Goal: Entertainment & Leisure: Browse casually

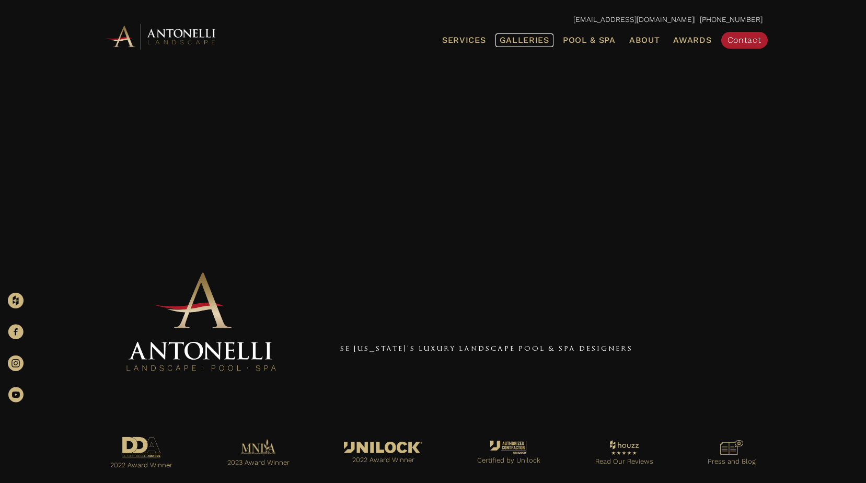
click at [536, 42] on span "Galleries" at bounding box center [525, 40] width 50 height 10
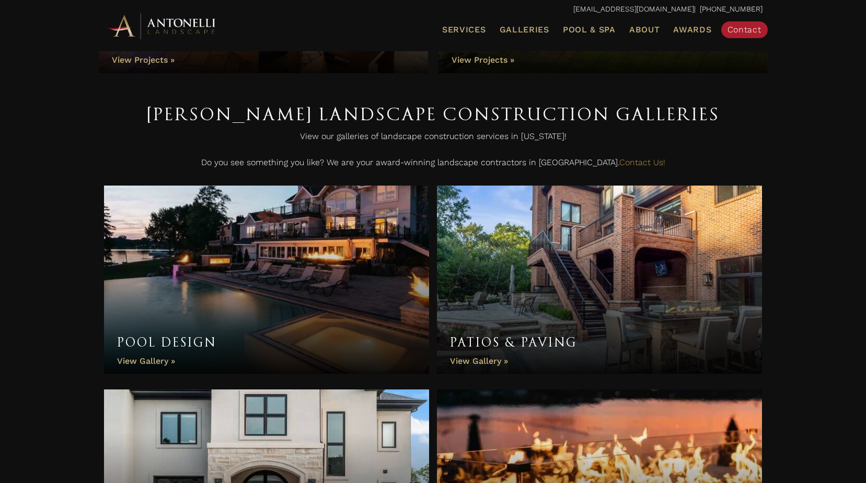
scroll to position [261, 0]
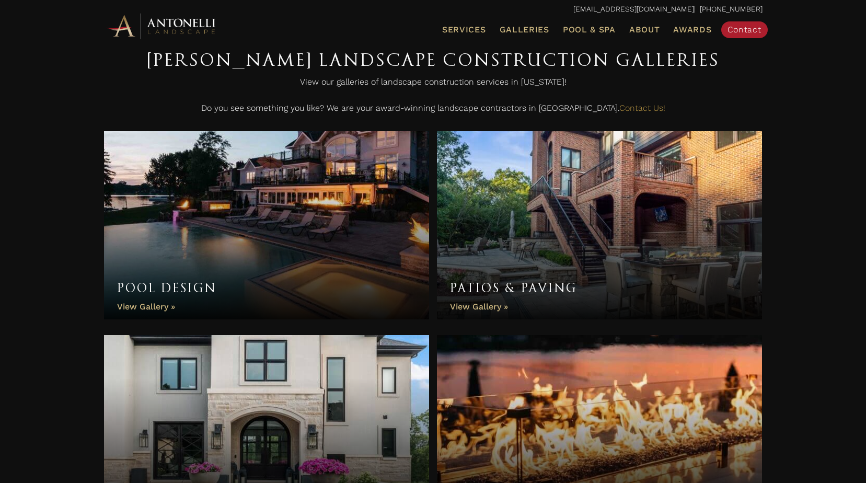
click at [228, 219] on link "Pool Design" at bounding box center [267, 225] width 326 height 188
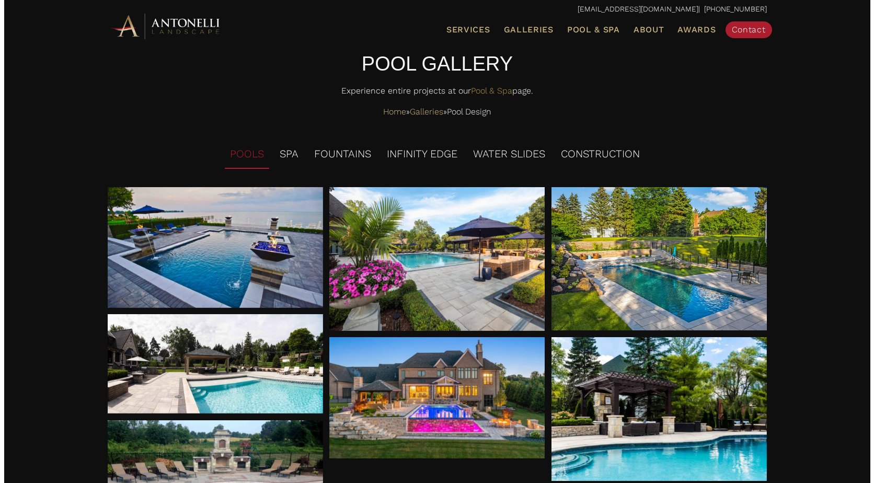
scroll to position [52, 0]
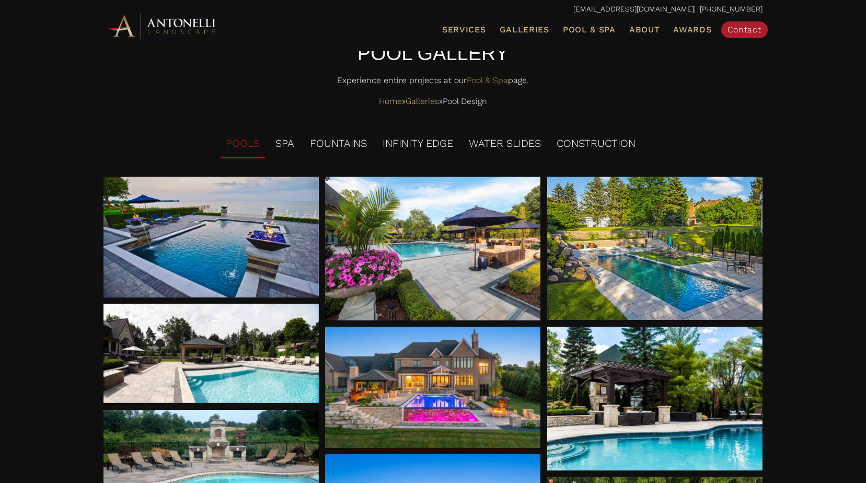
click at [229, 227] on div at bounding box center [210, 237] width 215 height 121
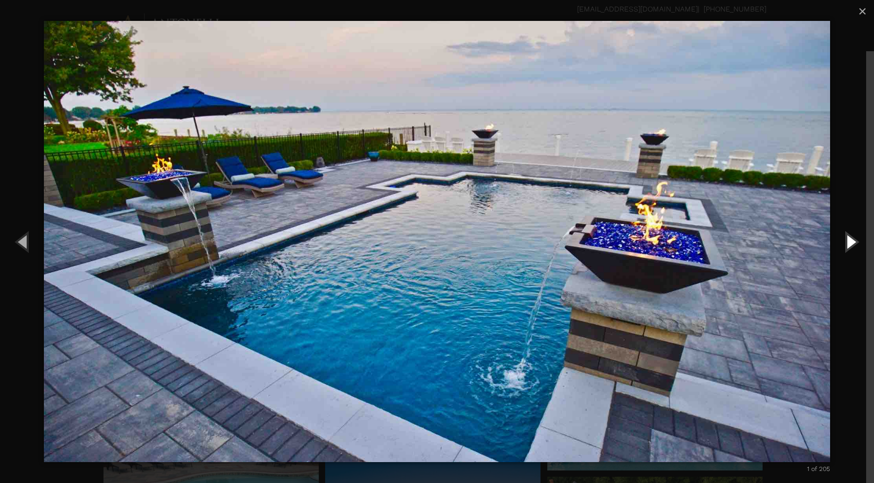
click at [854, 236] on button "Next (Right arrow key)" at bounding box center [850, 241] width 47 height 57
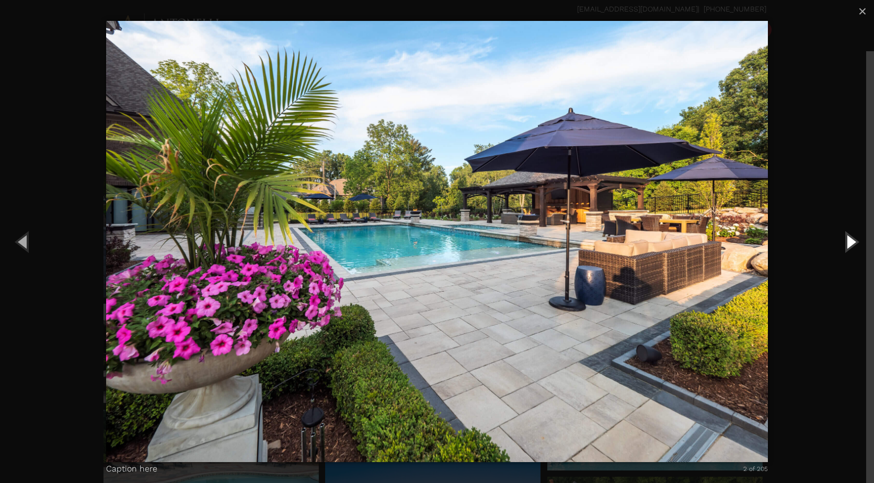
click at [854, 236] on button "Next (Right arrow key)" at bounding box center [850, 241] width 47 height 57
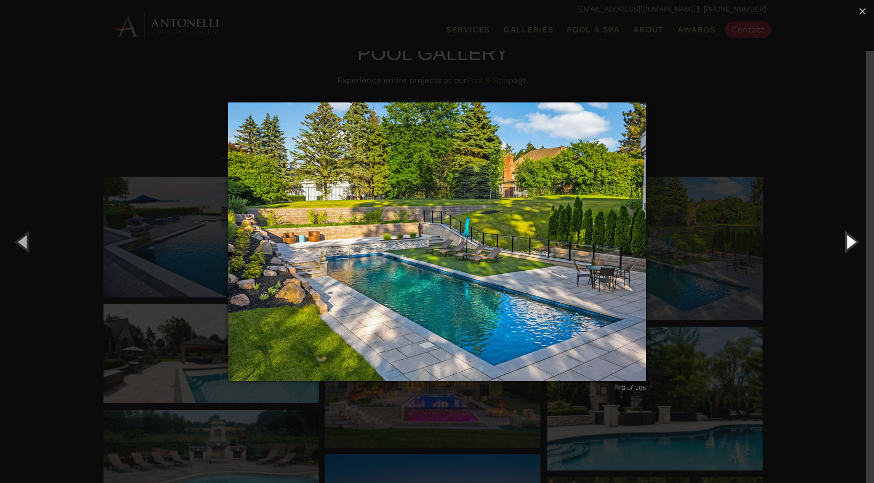
click at [854, 236] on button "Next (Right arrow key)" at bounding box center [850, 241] width 47 height 57
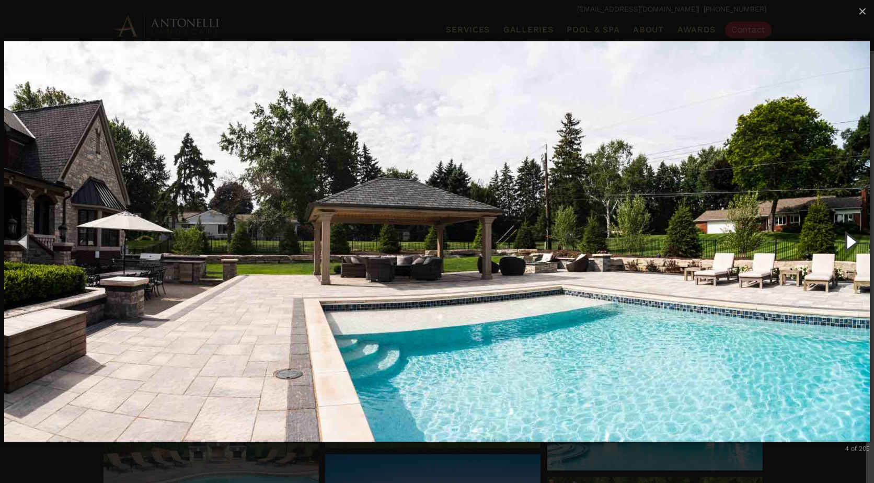
click at [854, 236] on button "Next (Right arrow key)" at bounding box center [850, 241] width 47 height 57
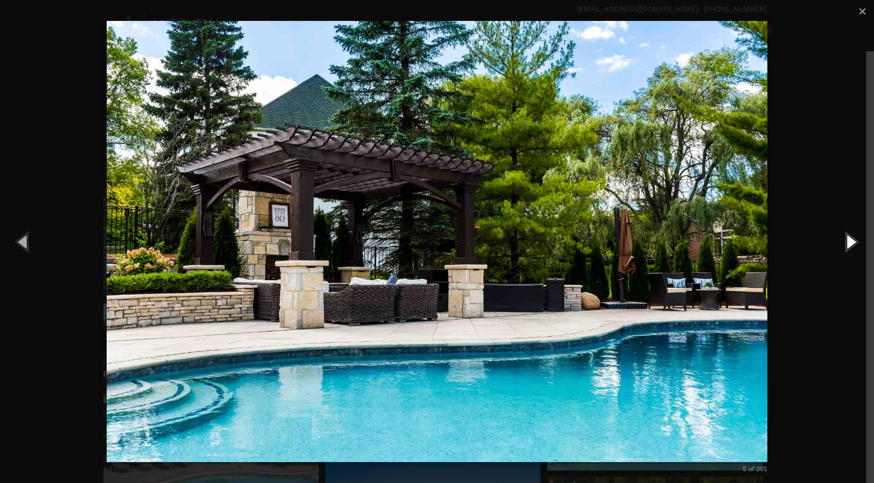
click at [854, 236] on button "Next (Right arrow key)" at bounding box center [850, 241] width 47 height 57
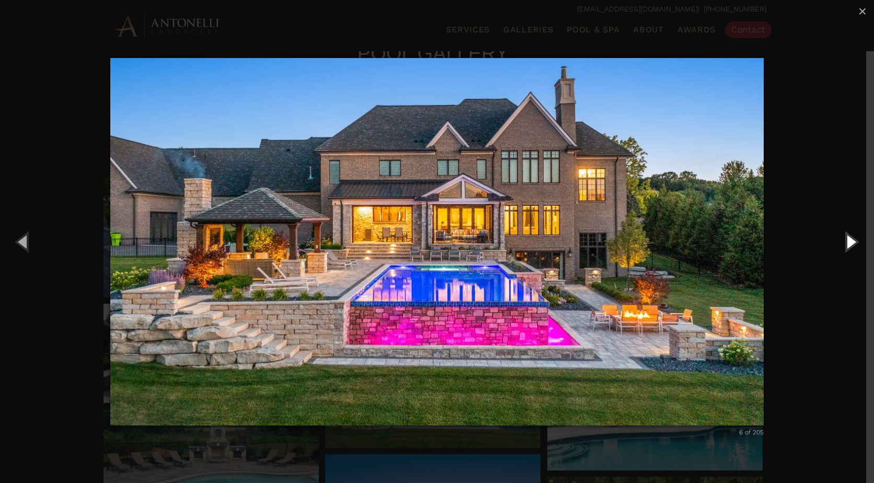
click at [854, 236] on button "Next (Right arrow key)" at bounding box center [850, 241] width 47 height 57
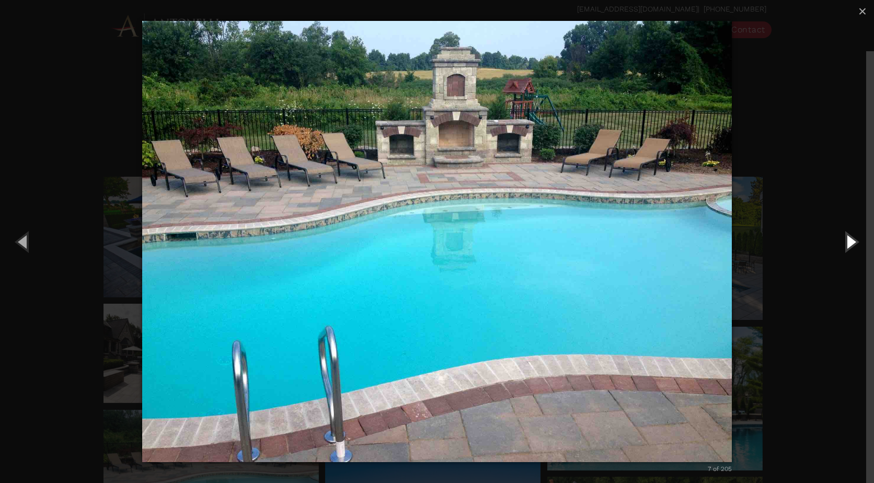
click at [854, 236] on button "Next (Right arrow key)" at bounding box center [850, 241] width 47 height 57
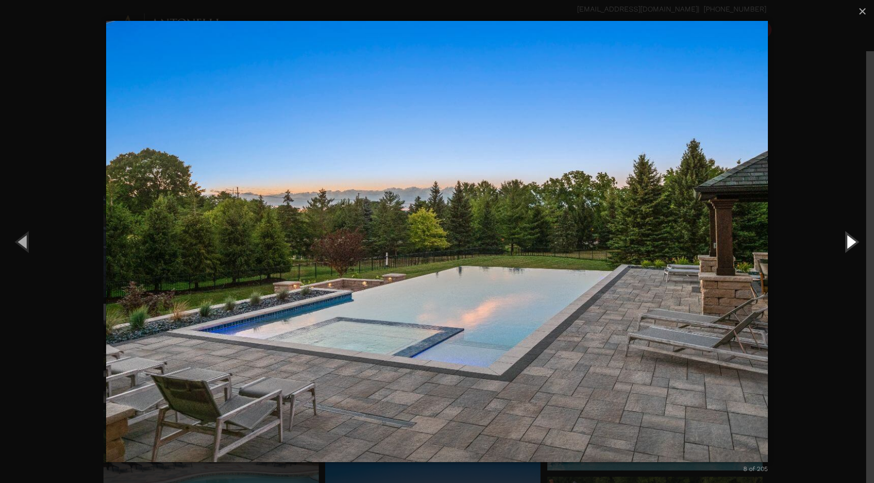
click at [854, 236] on button "Next (Right arrow key)" at bounding box center [850, 241] width 47 height 57
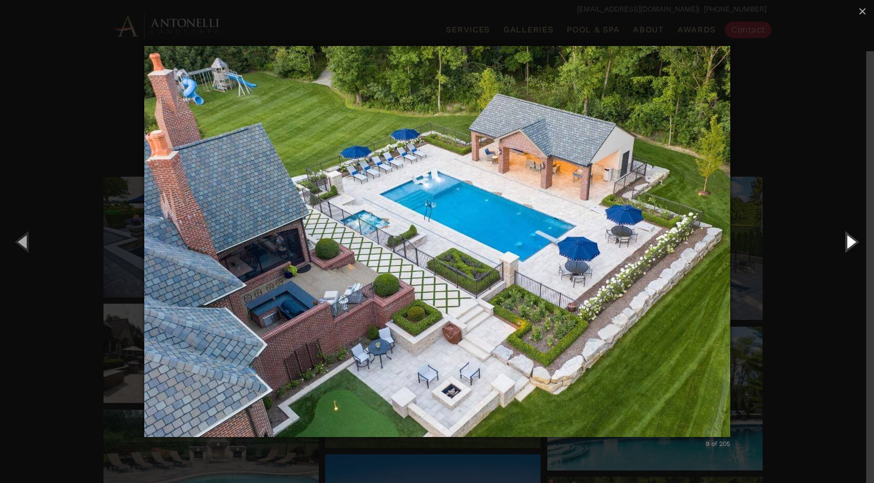
click at [854, 236] on button "Next (Right arrow key)" at bounding box center [850, 241] width 47 height 57
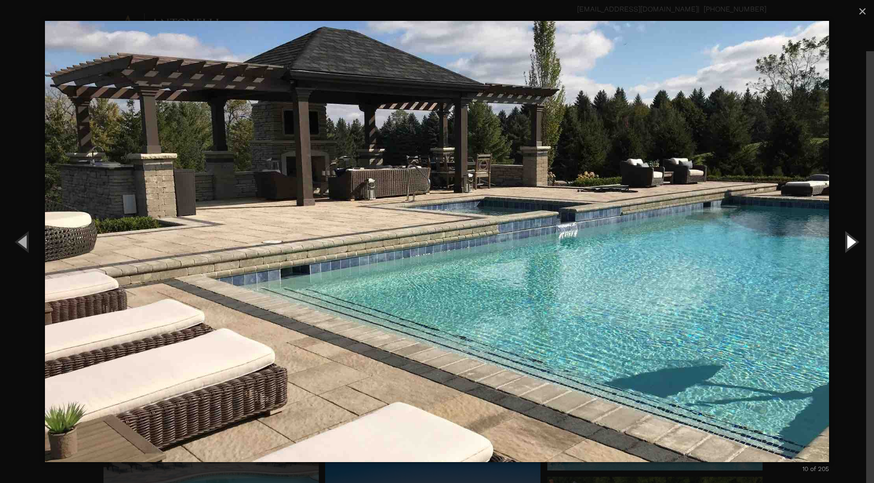
click at [854, 236] on button "Next (Right arrow key)" at bounding box center [850, 241] width 47 height 57
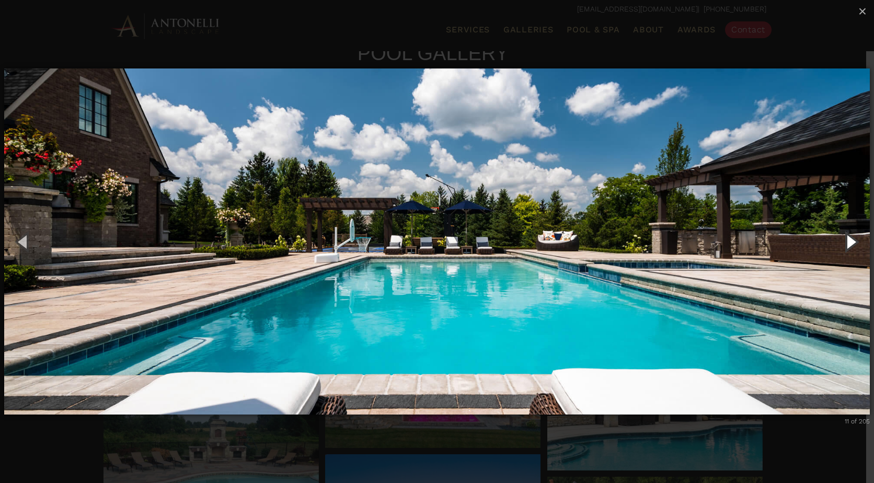
click at [854, 236] on button "Next (Right arrow key)" at bounding box center [850, 241] width 47 height 57
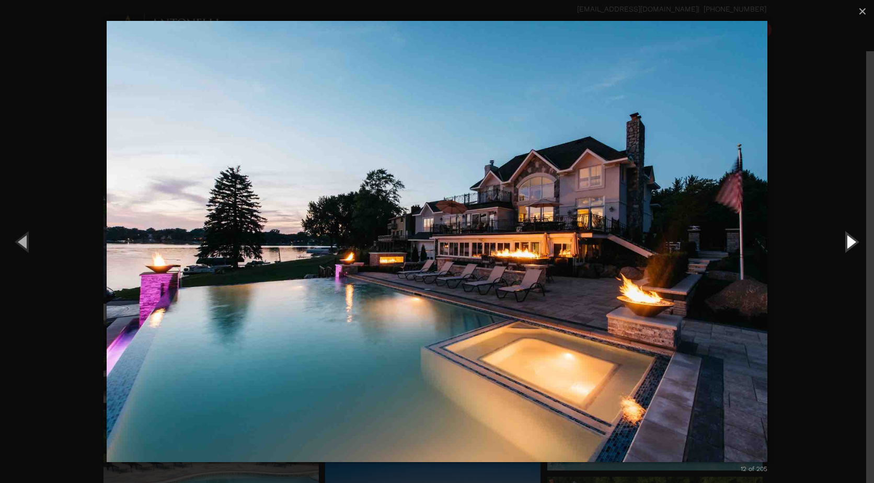
click at [854, 236] on button "Next (Right arrow key)" at bounding box center [850, 241] width 47 height 57
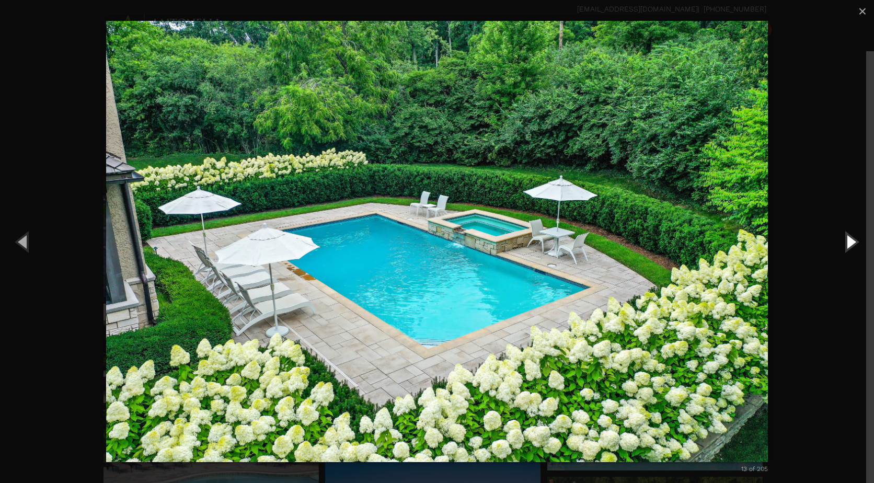
click at [854, 236] on button "Next (Right arrow key)" at bounding box center [850, 241] width 47 height 57
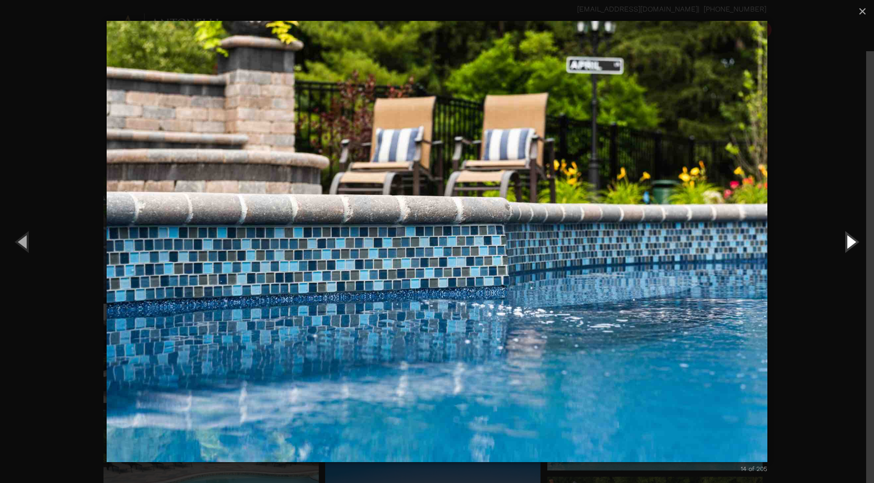
click at [854, 236] on button "Next (Right arrow key)" at bounding box center [850, 241] width 47 height 57
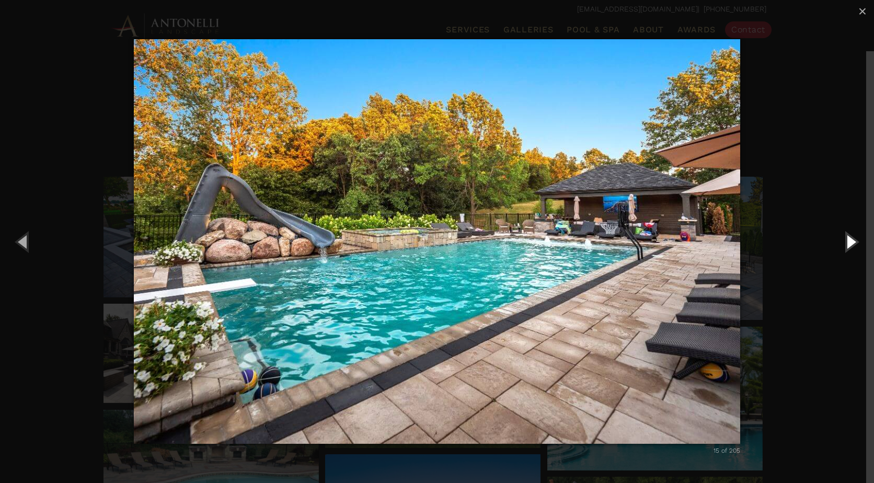
click at [854, 236] on button "Next (Right arrow key)" at bounding box center [850, 241] width 47 height 57
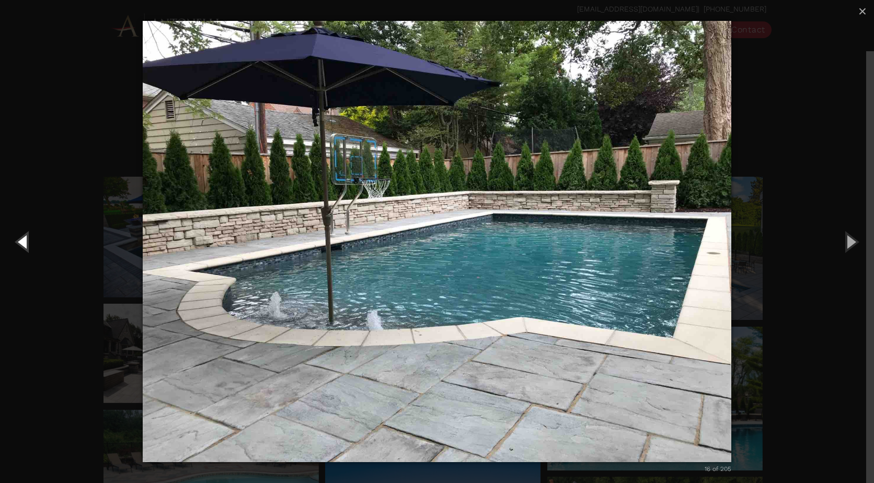
click at [21, 238] on button "Previous (Left arrow key)" at bounding box center [23, 241] width 47 height 57
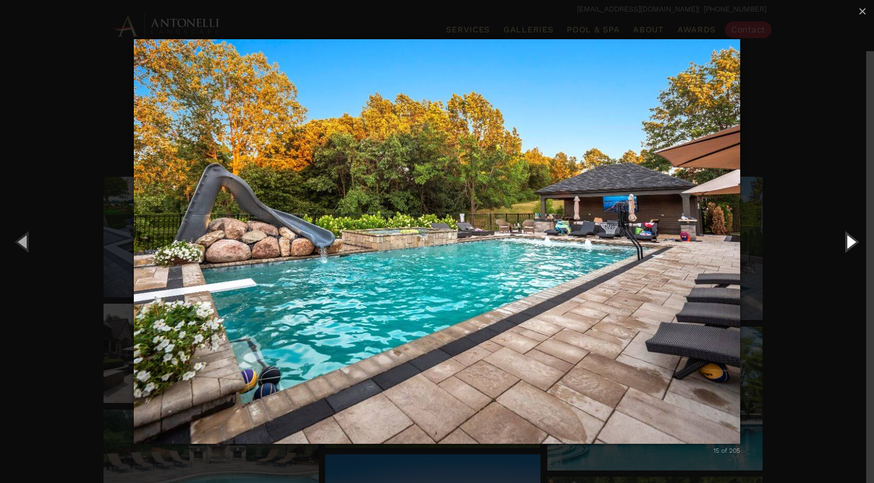
click at [849, 241] on button "Next (Right arrow key)" at bounding box center [850, 241] width 47 height 57
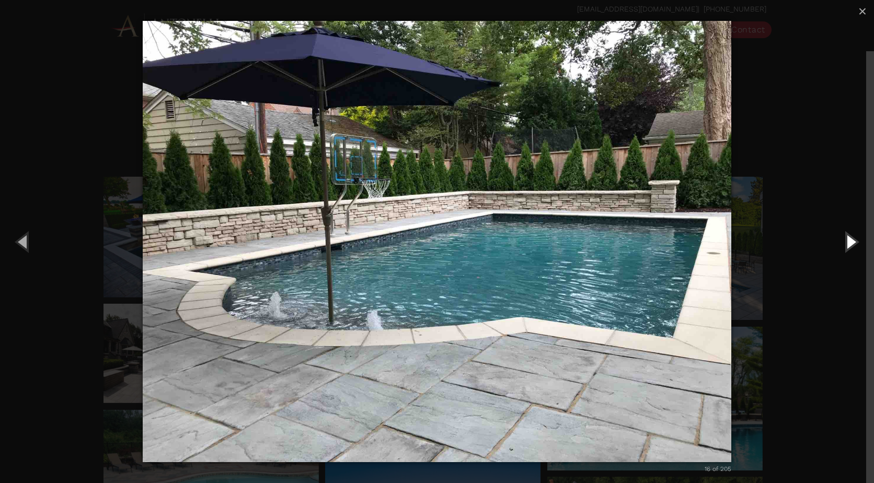
click at [849, 241] on button "Next (Right arrow key)" at bounding box center [850, 241] width 47 height 57
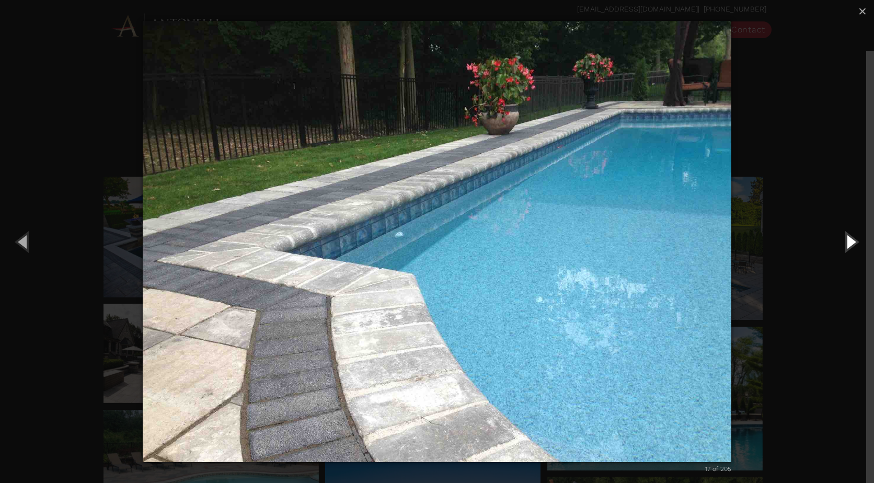
click at [849, 241] on button "Next (Right arrow key)" at bounding box center [850, 241] width 47 height 57
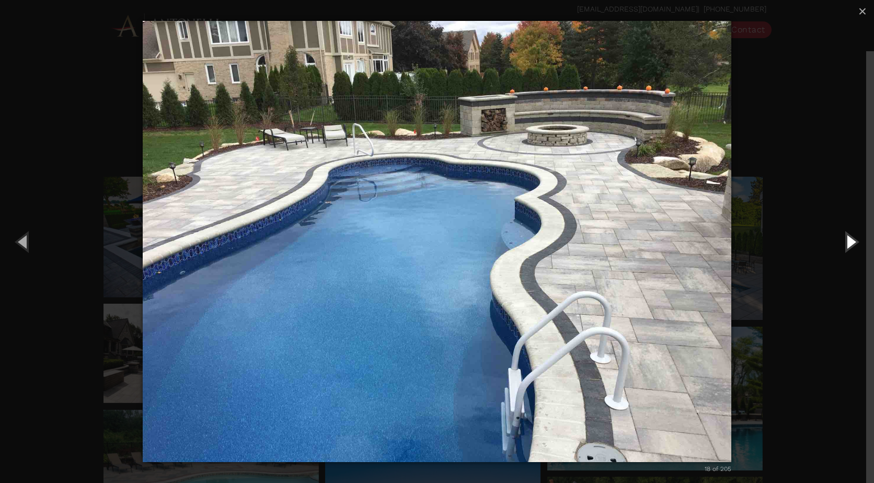
click at [849, 241] on button "Next (Right arrow key)" at bounding box center [850, 241] width 47 height 57
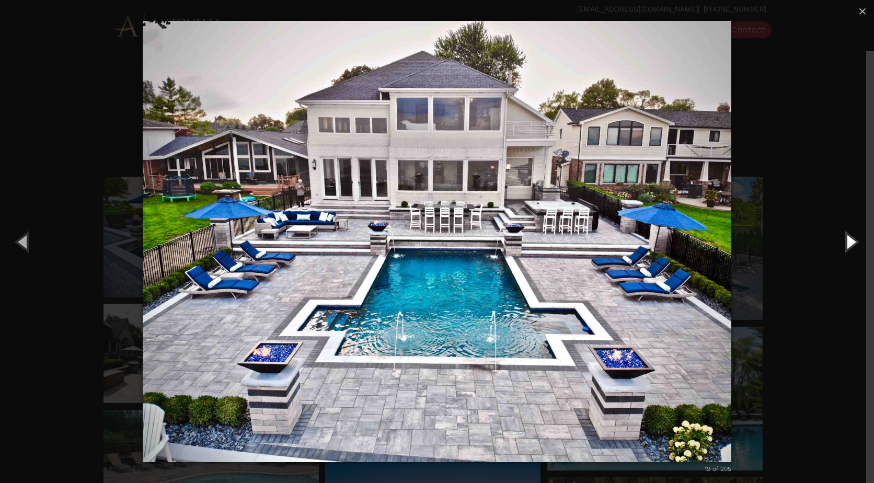
click at [849, 241] on button "Next (Right arrow key)" at bounding box center [850, 241] width 47 height 57
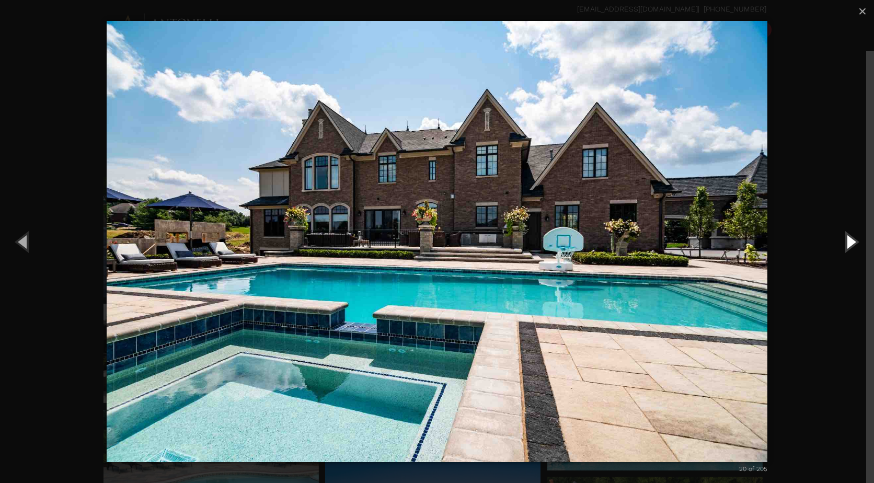
click at [849, 241] on button "Next (Right arrow key)" at bounding box center [850, 241] width 47 height 57
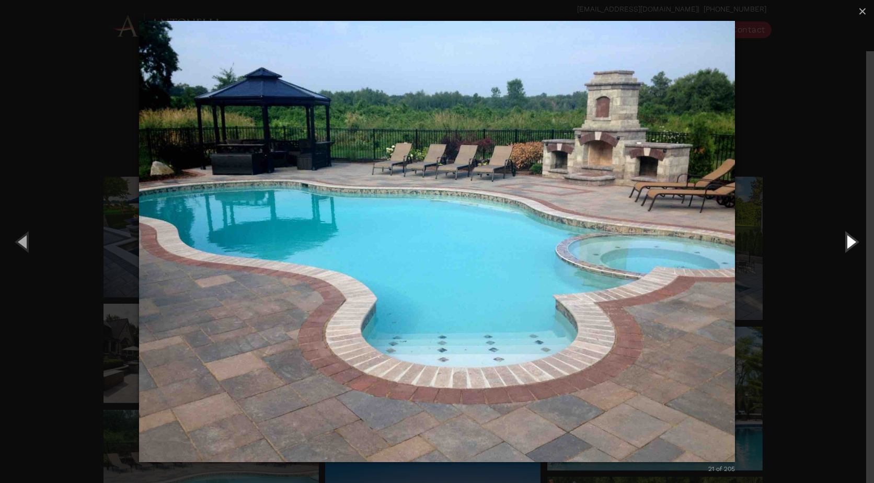
click at [849, 241] on button "Next (Right arrow key)" at bounding box center [850, 241] width 47 height 57
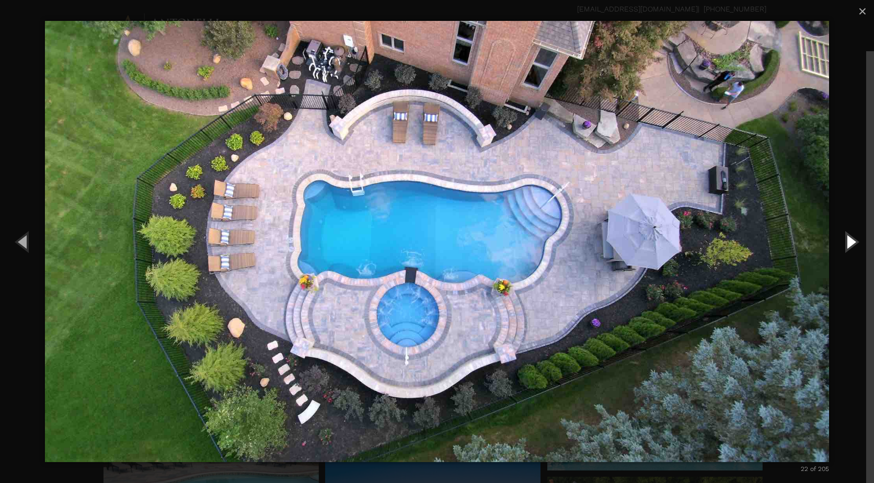
click at [849, 241] on button "Next (Right arrow key)" at bounding box center [850, 241] width 47 height 57
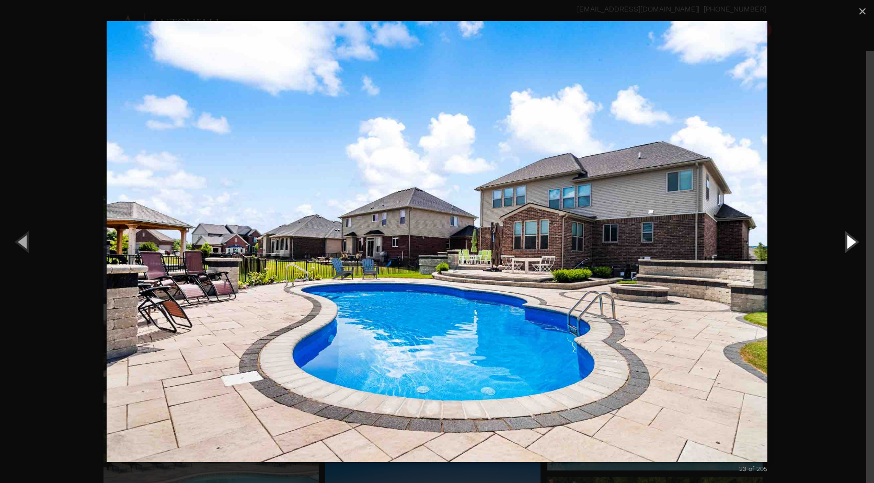
click at [849, 241] on button "Next (Right arrow key)" at bounding box center [850, 241] width 47 height 57
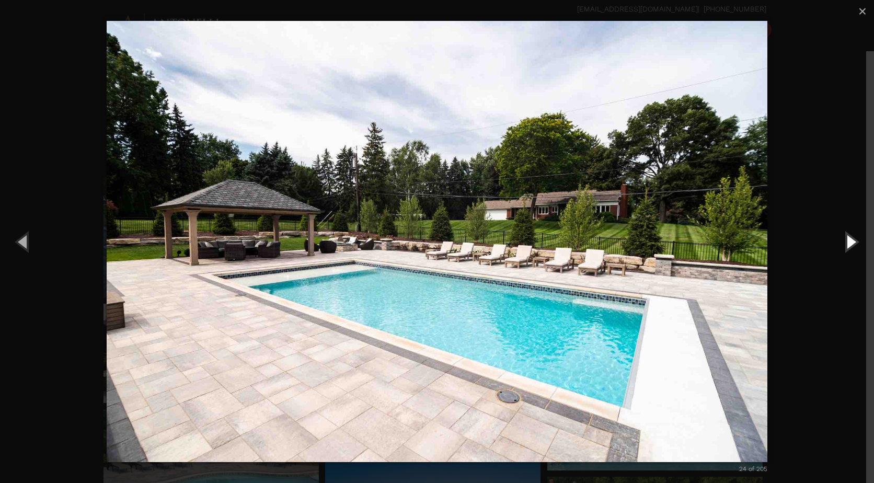
click at [849, 241] on button "Next (Right arrow key)" at bounding box center [850, 241] width 47 height 57
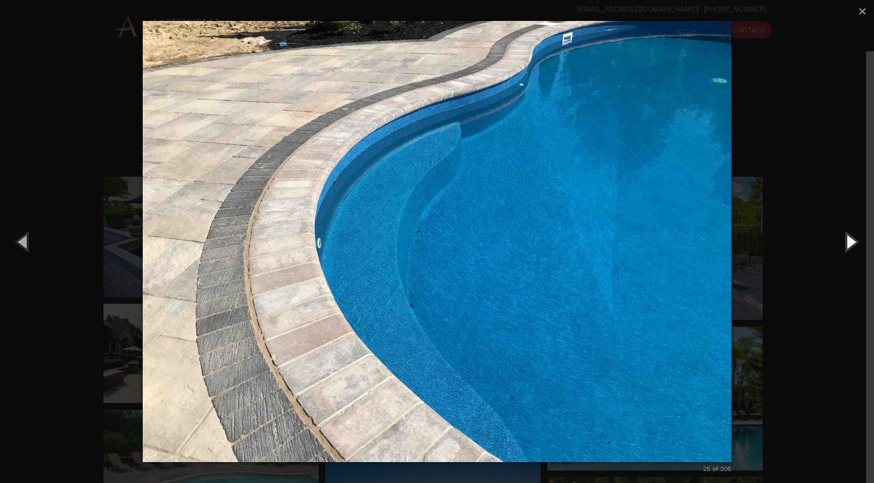
click at [849, 241] on button "Next (Right arrow key)" at bounding box center [850, 241] width 47 height 57
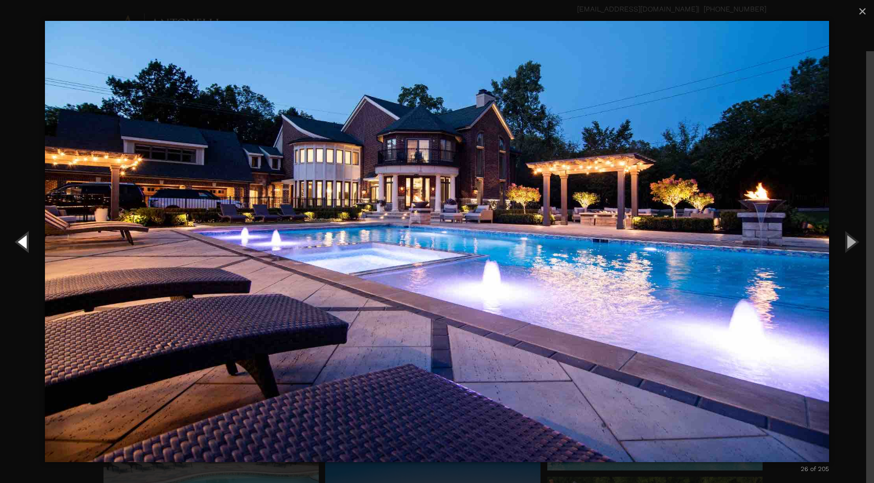
click at [29, 241] on button "Previous (Left arrow key)" at bounding box center [23, 241] width 47 height 57
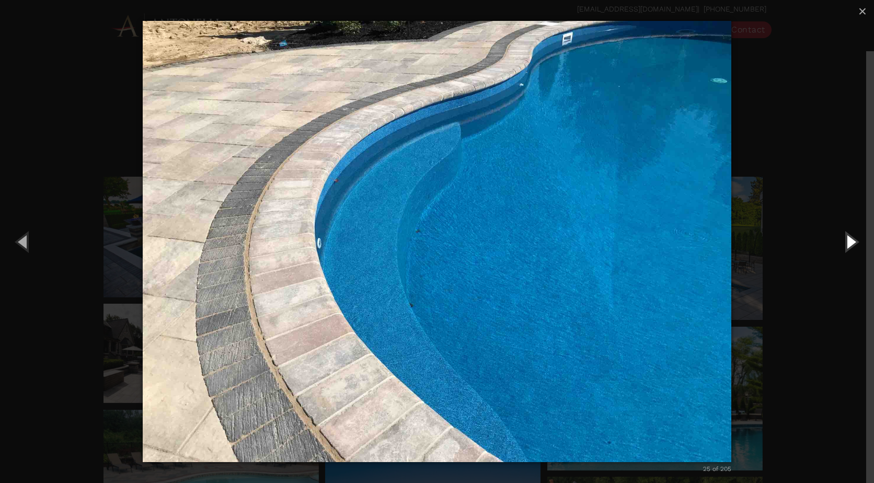
click at [850, 237] on button "Next (Right arrow key)" at bounding box center [850, 241] width 47 height 57
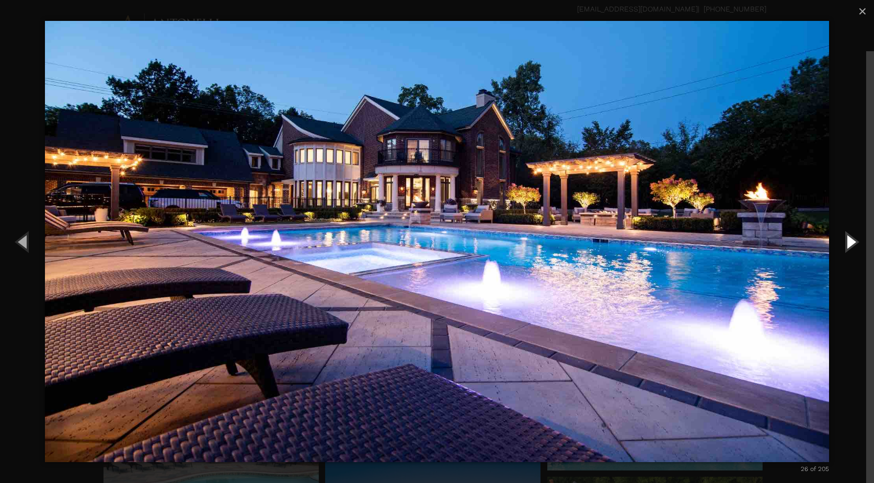
click at [850, 237] on button "Next (Right arrow key)" at bounding box center [850, 241] width 47 height 57
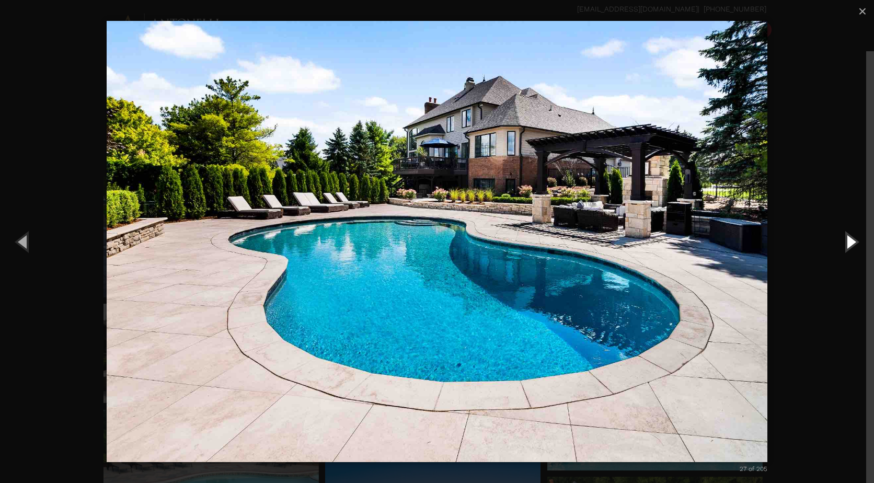
click at [850, 237] on button "Next (Right arrow key)" at bounding box center [850, 241] width 47 height 57
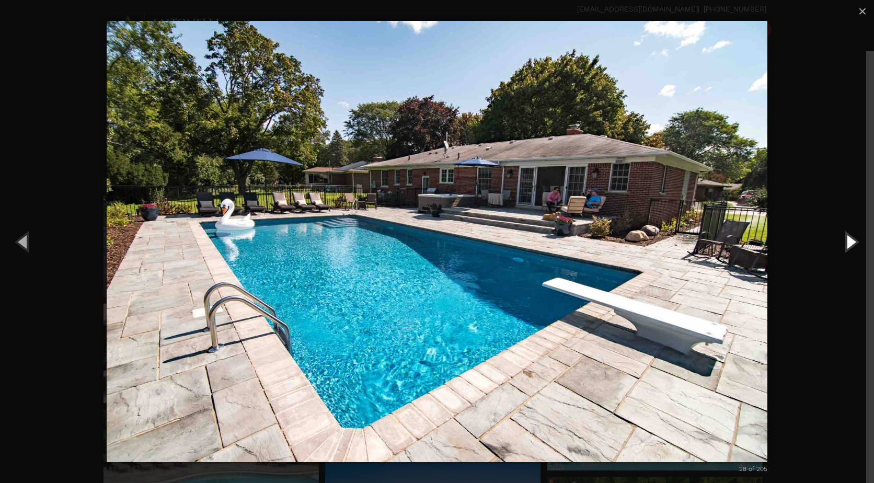
click at [850, 237] on button "Next (Right arrow key)" at bounding box center [850, 241] width 47 height 57
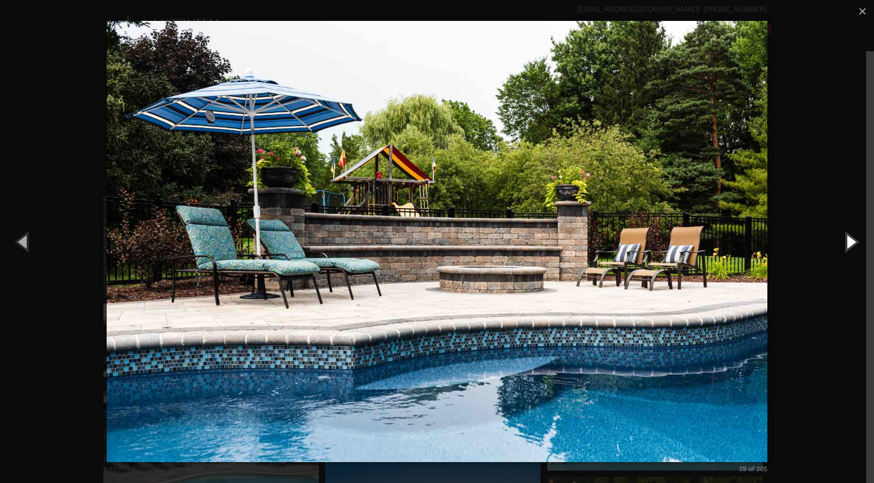
click at [850, 237] on button "Next (Right arrow key)" at bounding box center [850, 241] width 47 height 57
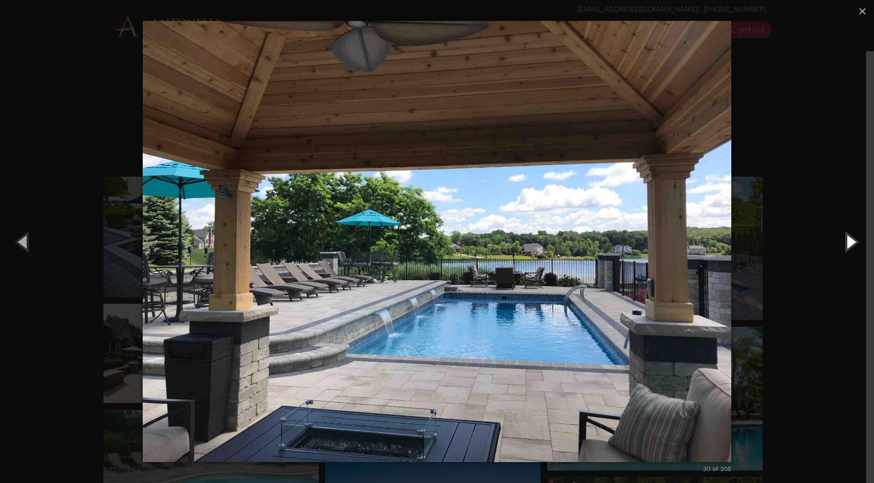
click at [850, 237] on button "Next (Right arrow key)" at bounding box center [850, 241] width 47 height 57
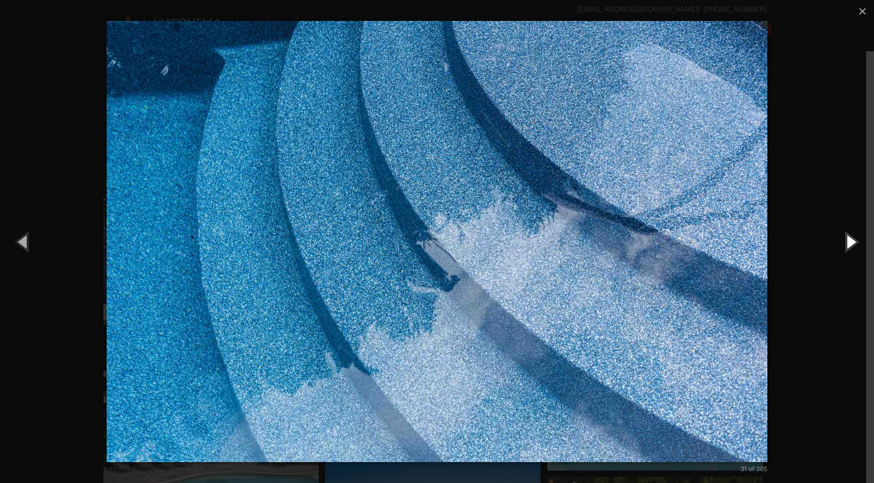
click at [850, 237] on button "Next (Right arrow key)" at bounding box center [850, 241] width 47 height 57
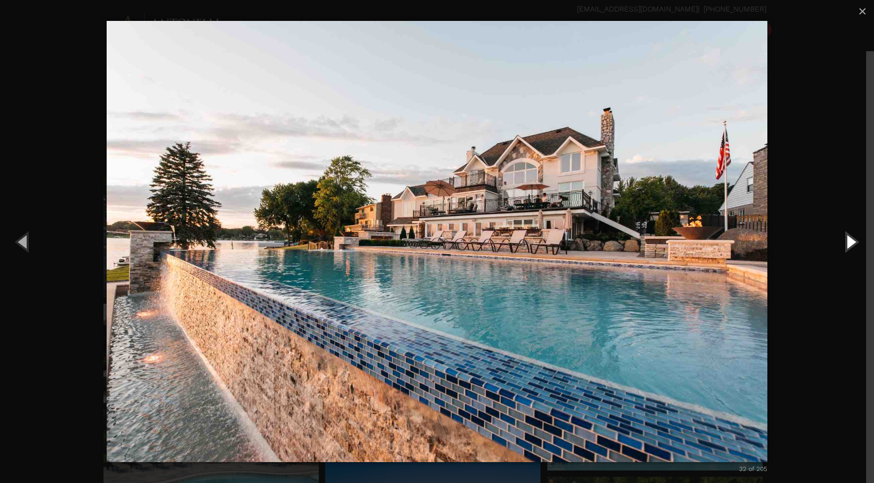
click at [850, 237] on button "Next (Right arrow key)" at bounding box center [850, 241] width 47 height 57
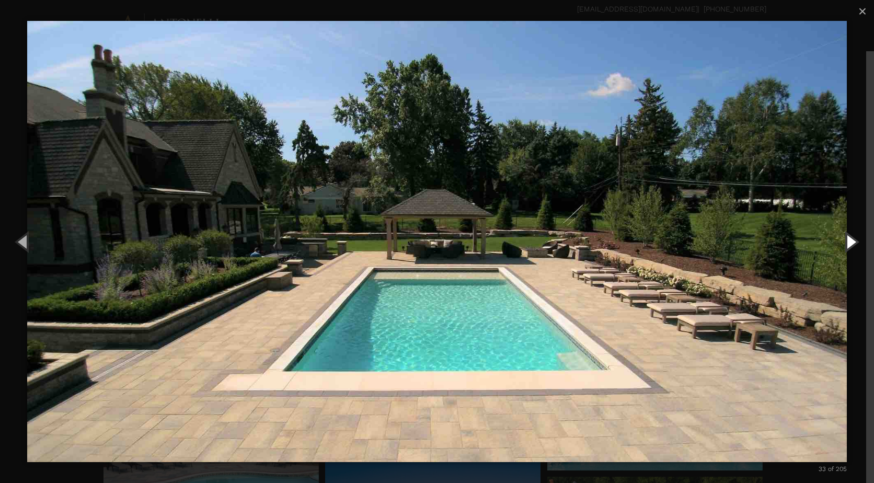
click at [850, 237] on button "Next (Right arrow key)" at bounding box center [850, 241] width 47 height 57
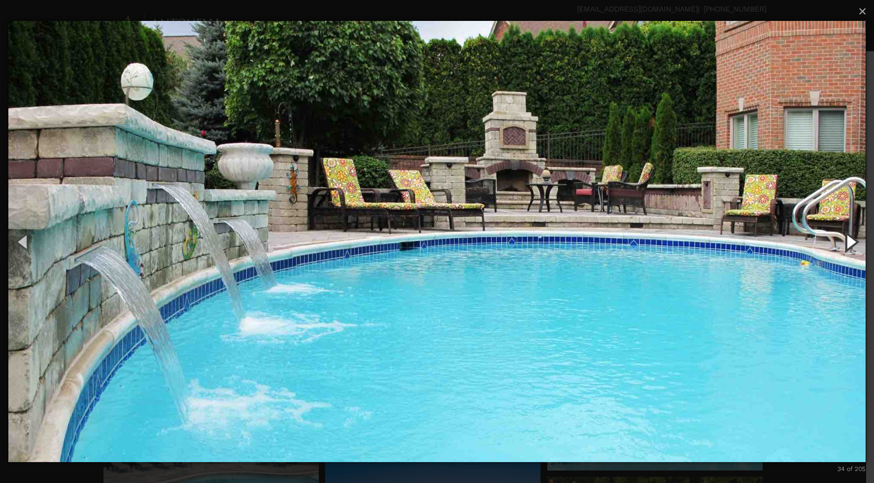
click at [850, 237] on button "Next (Right arrow key)" at bounding box center [850, 241] width 47 height 57
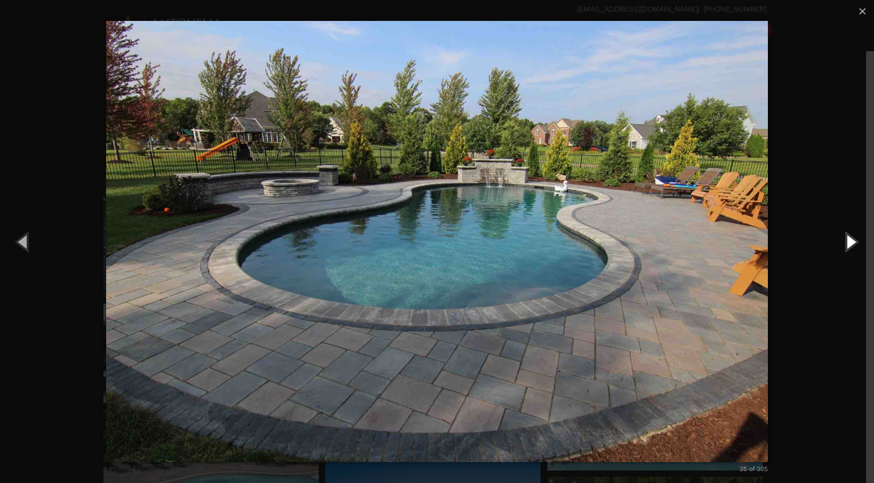
click at [850, 237] on button "Next (Right arrow key)" at bounding box center [850, 241] width 47 height 57
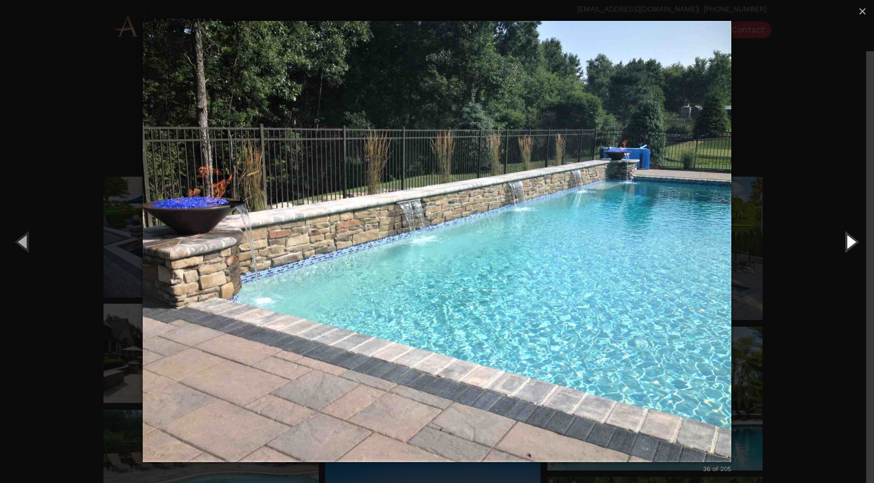
click at [850, 237] on button "Next (Right arrow key)" at bounding box center [850, 241] width 47 height 57
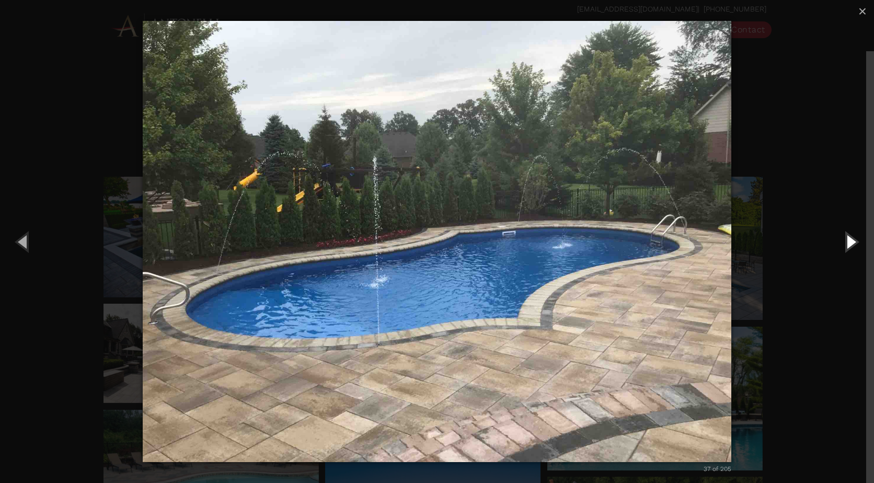
click at [850, 237] on button "Next (Right arrow key)" at bounding box center [850, 241] width 47 height 57
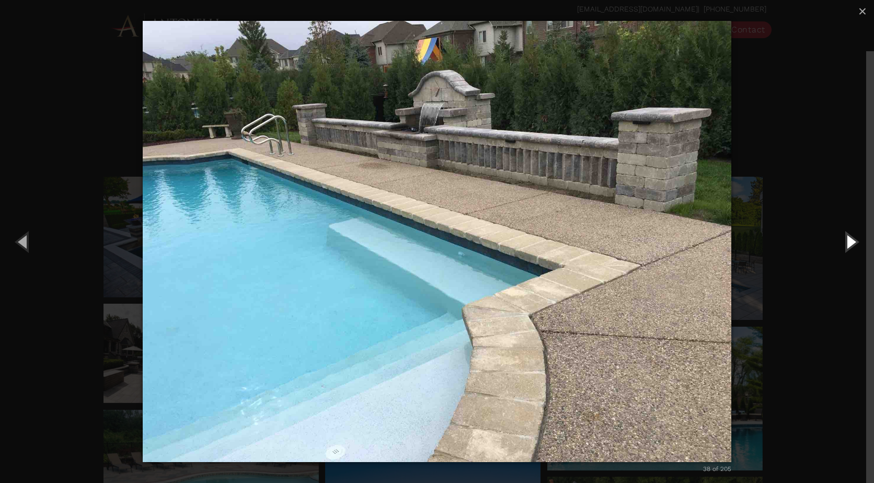
click at [850, 237] on button "Next (Right arrow key)" at bounding box center [850, 241] width 47 height 57
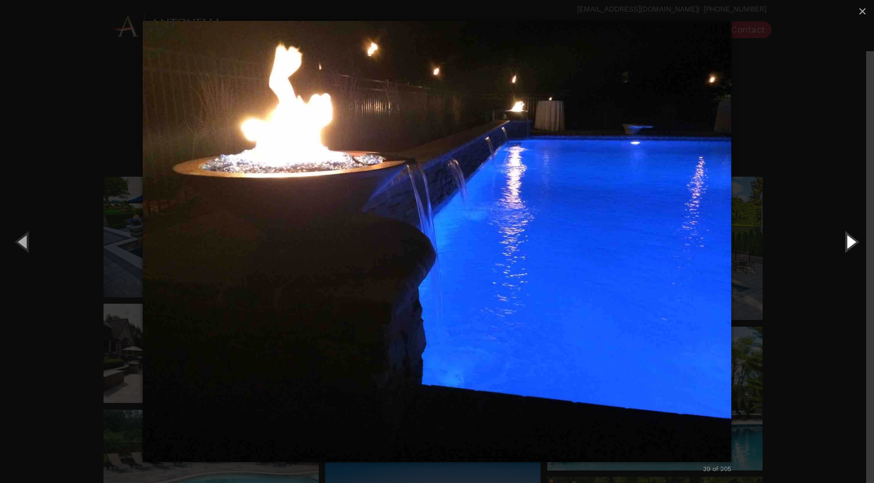
click at [850, 237] on button "Next (Right arrow key)" at bounding box center [850, 241] width 47 height 57
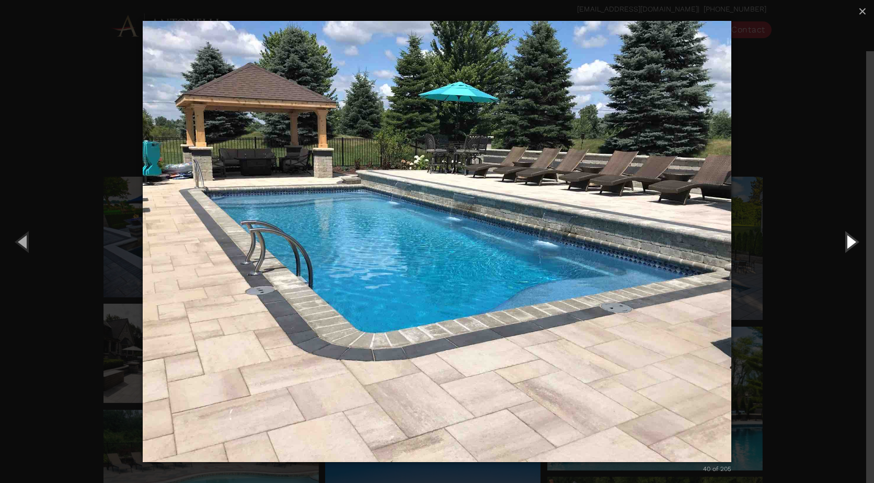
click at [850, 237] on button "Next (Right arrow key)" at bounding box center [850, 241] width 47 height 57
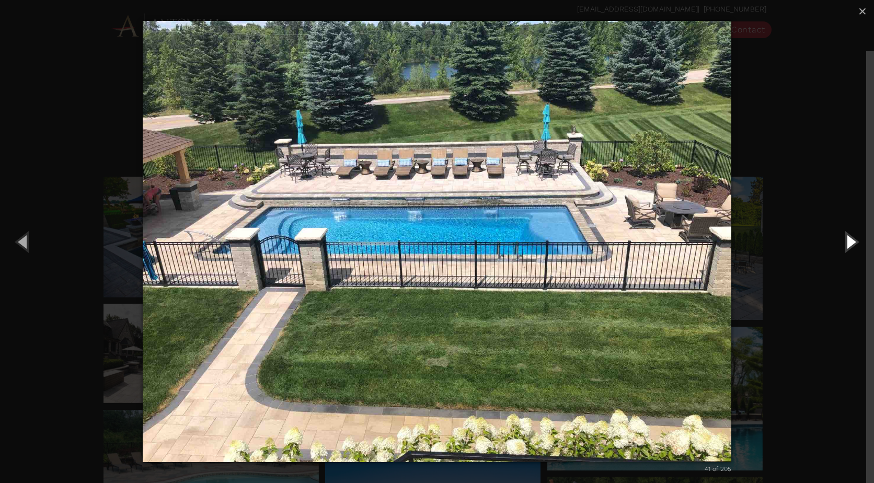
click at [850, 237] on button "Next (Right arrow key)" at bounding box center [850, 241] width 47 height 57
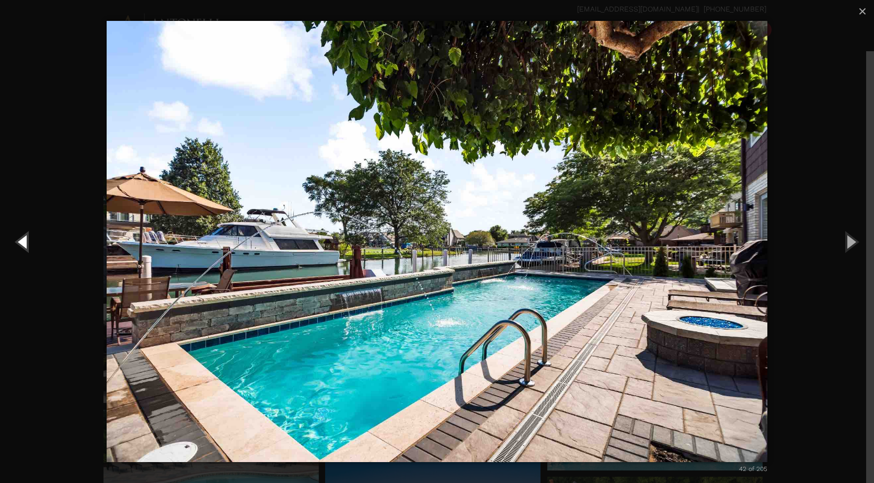
click at [21, 253] on button "Previous (Left arrow key)" at bounding box center [23, 241] width 47 height 57
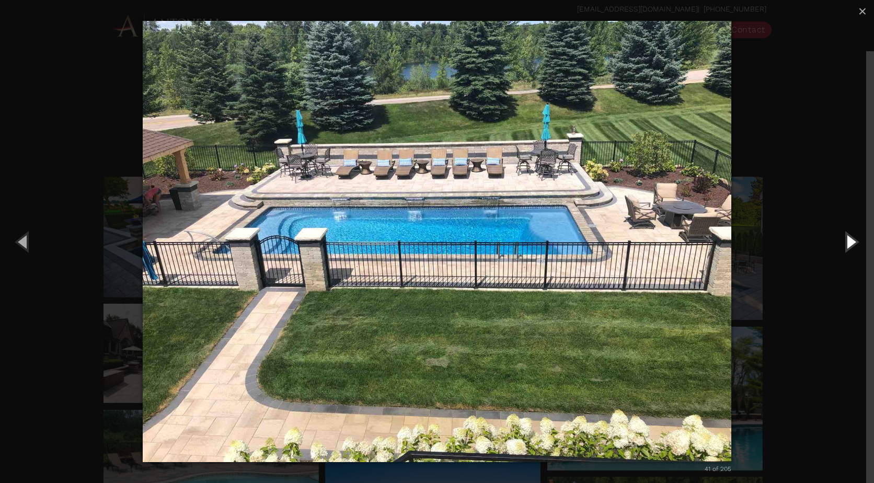
click at [858, 244] on button "Next (Right arrow key)" at bounding box center [850, 241] width 47 height 57
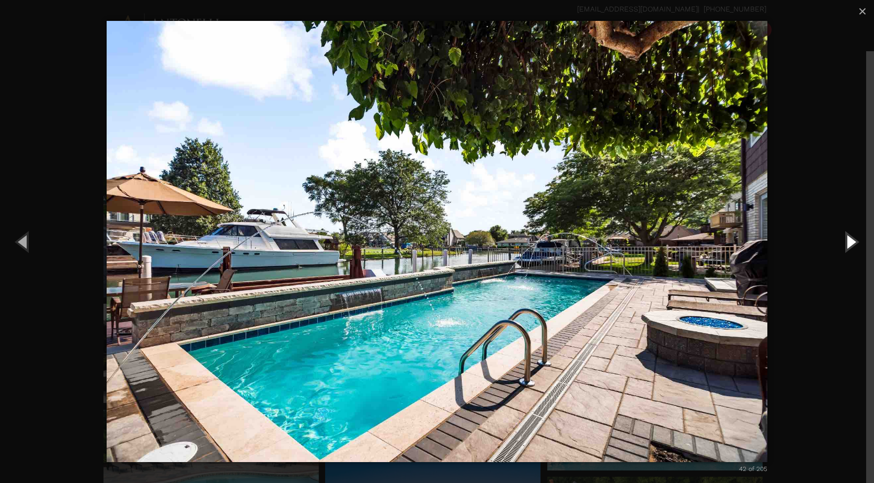
click at [858, 244] on button "Next (Right arrow key)" at bounding box center [850, 241] width 47 height 57
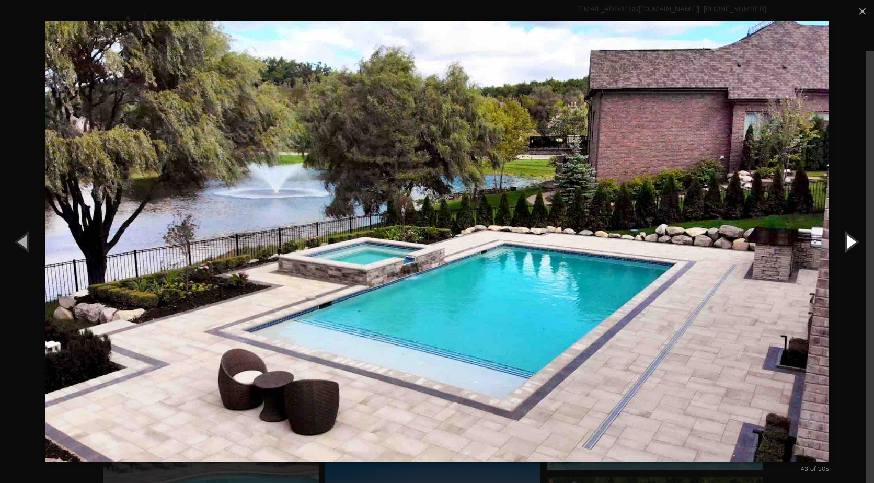
click at [858, 244] on button "Next (Right arrow key)" at bounding box center [850, 241] width 47 height 57
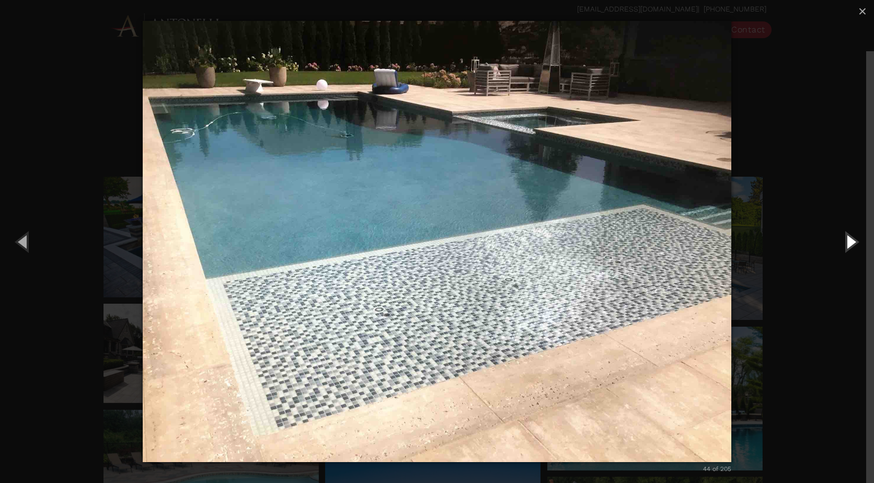
click at [858, 244] on button "Next (Right arrow key)" at bounding box center [850, 241] width 47 height 57
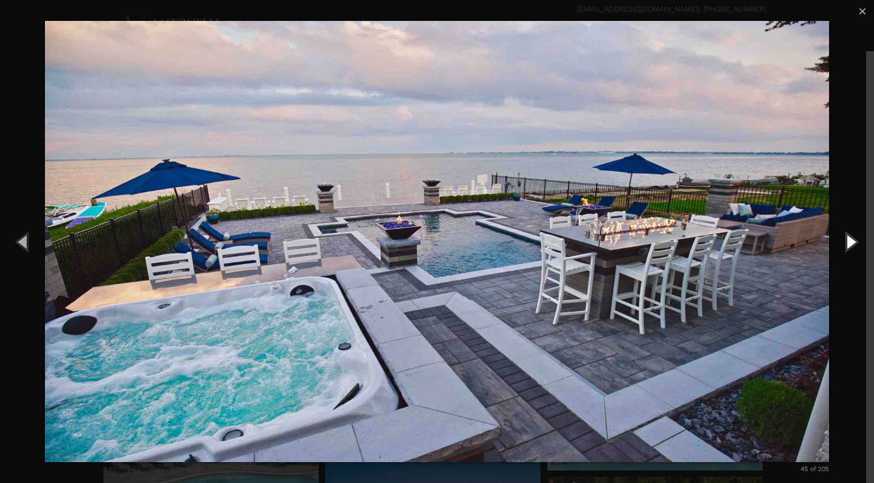
click at [858, 244] on button "Next (Right arrow key)" at bounding box center [850, 241] width 47 height 57
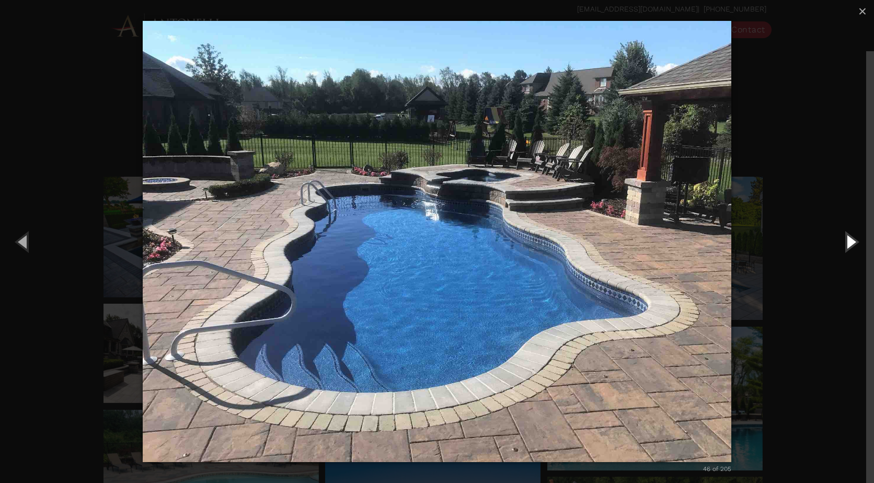
click at [858, 244] on button "Next (Right arrow key)" at bounding box center [850, 241] width 47 height 57
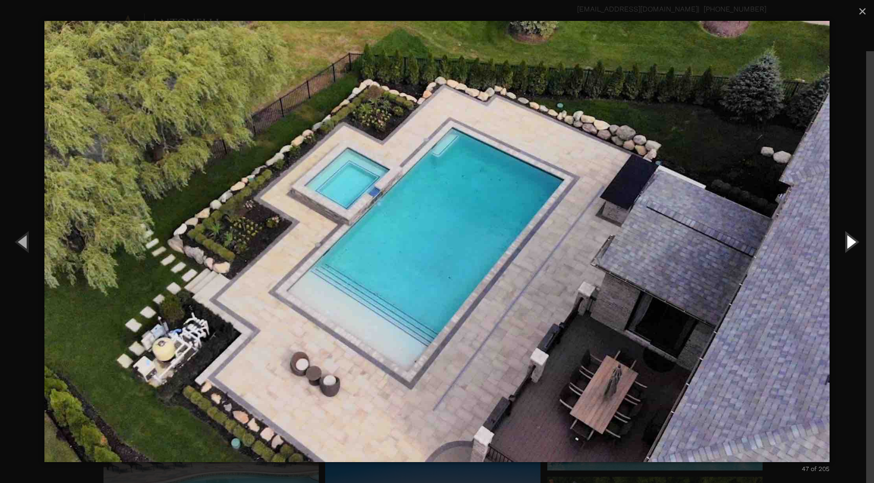
click at [858, 244] on button "Next (Right arrow key)" at bounding box center [850, 241] width 47 height 57
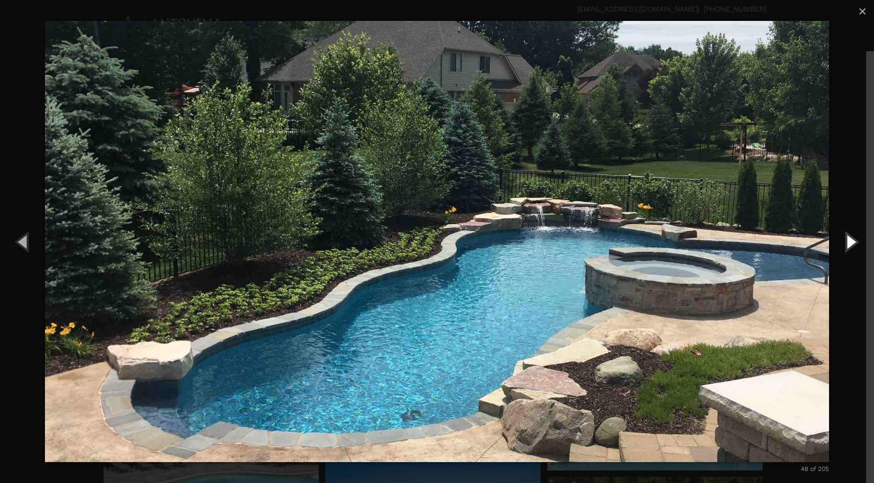
click at [858, 244] on button "Next (Right arrow key)" at bounding box center [850, 241] width 47 height 57
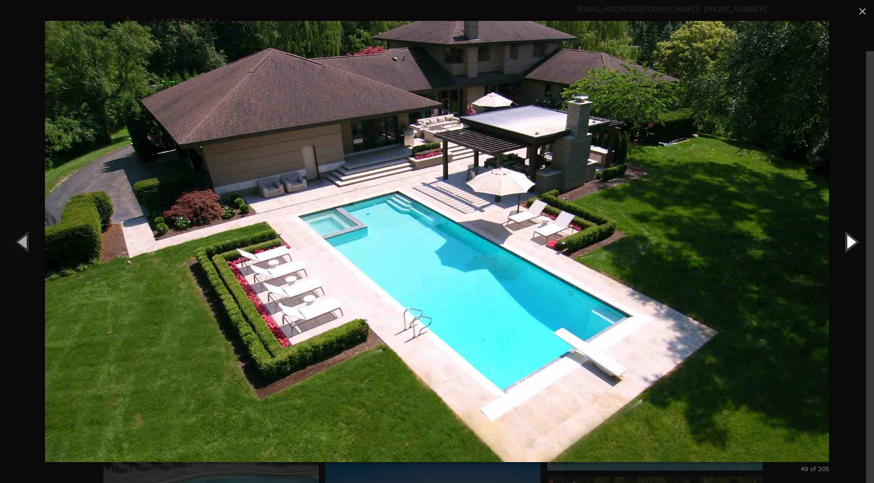
click at [858, 244] on button "Next (Right arrow key)" at bounding box center [850, 241] width 47 height 57
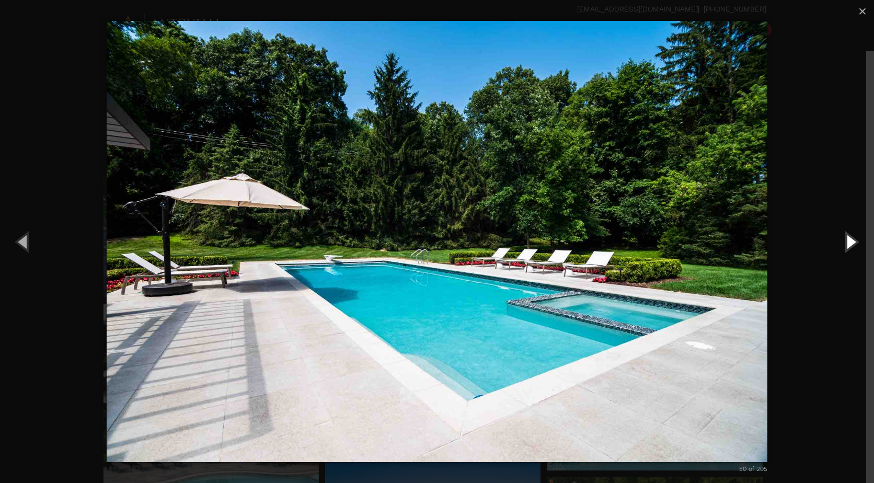
click at [858, 244] on button "Next (Right arrow key)" at bounding box center [850, 241] width 47 height 57
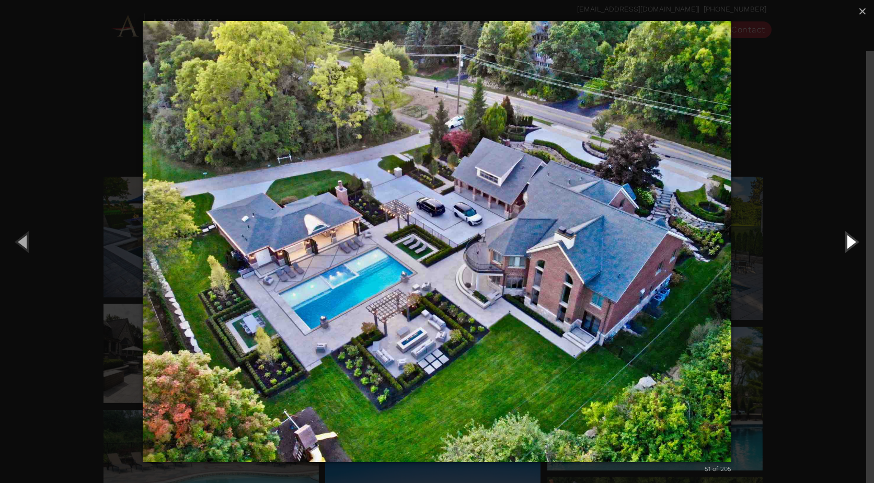
click at [858, 236] on button "Next (Right arrow key)" at bounding box center [850, 241] width 47 height 57
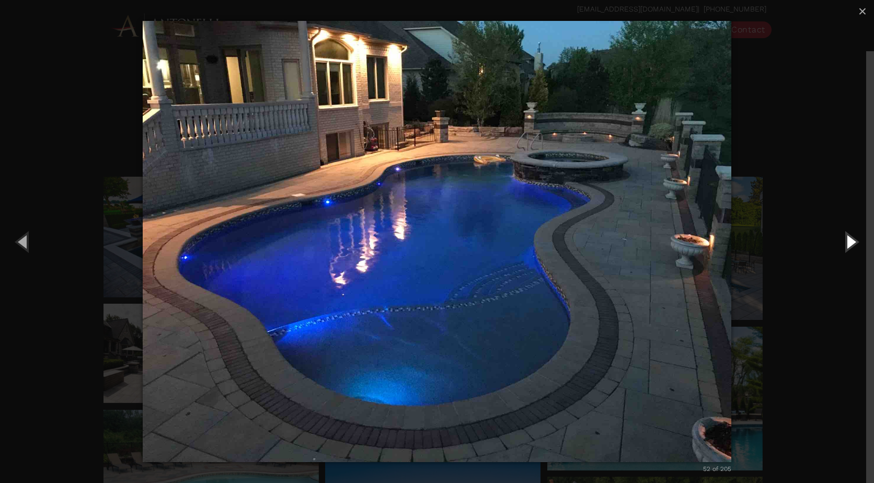
click at [858, 236] on button "Next (Right arrow key)" at bounding box center [850, 241] width 47 height 57
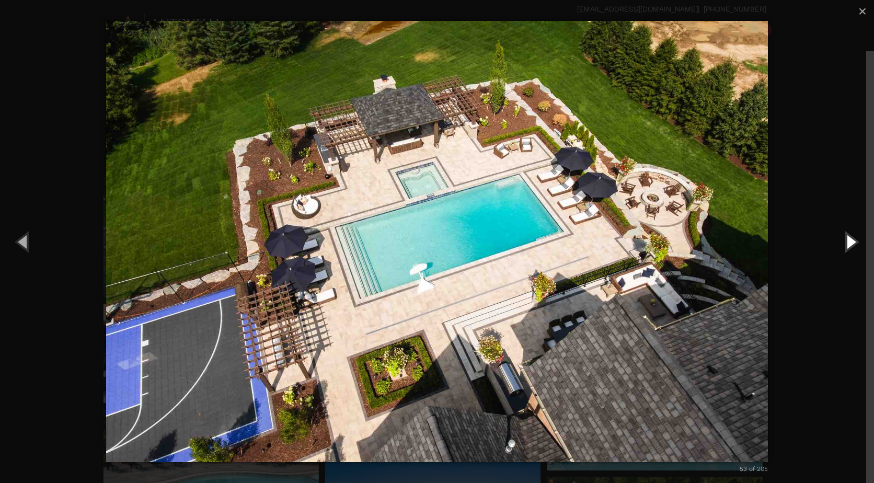
click at [858, 236] on button "Next (Right arrow key)" at bounding box center [850, 241] width 47 height 57
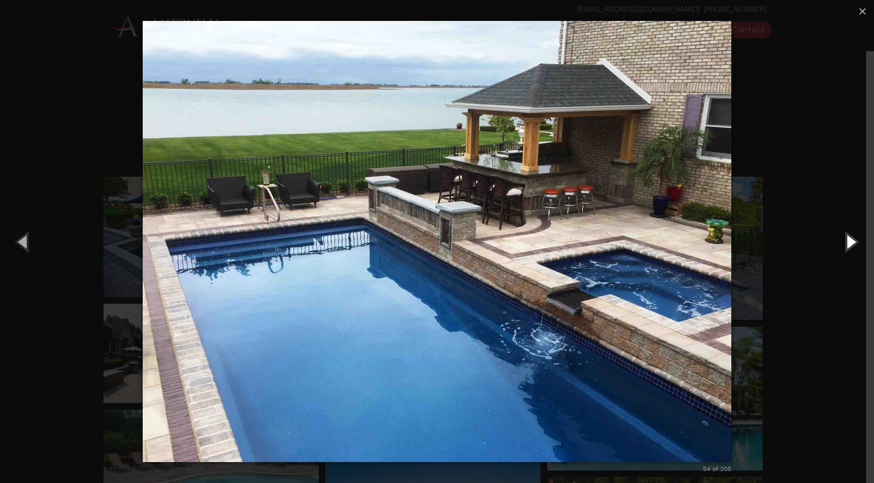
click at [858, 236] on button "Next (Right arrow key)" at bounding box center [850, 241] width 47 height 57
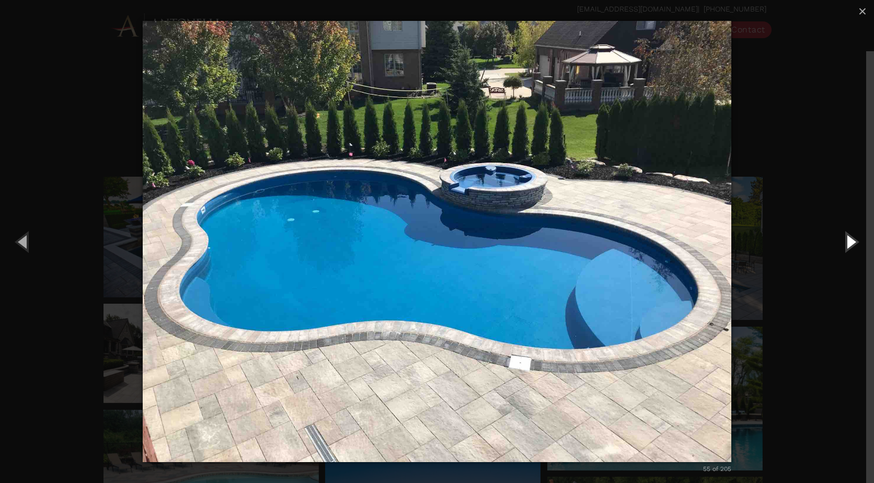
click at [858, 236] on button "Next (Right arrow key)" at bounding box center [850, 241] width 47 height 57
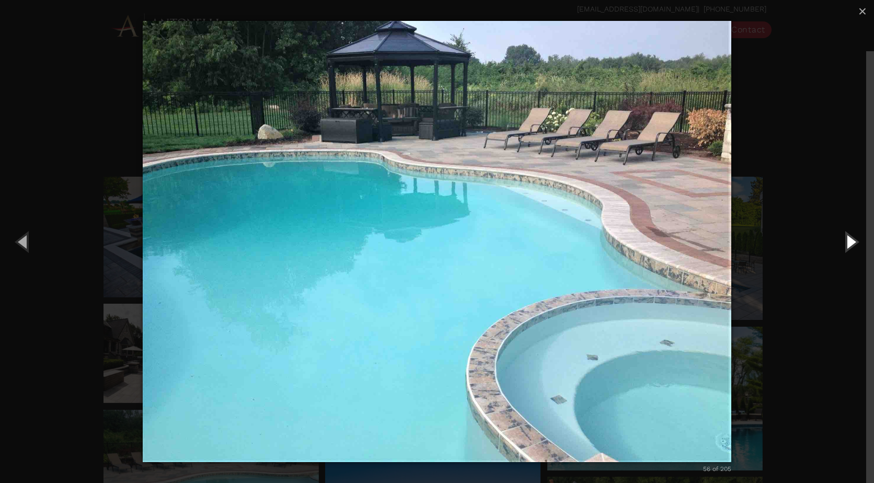
click at [858, 236] on button "Next (Right arrow key)" at bounding box center [850, 241] width 47 height 57
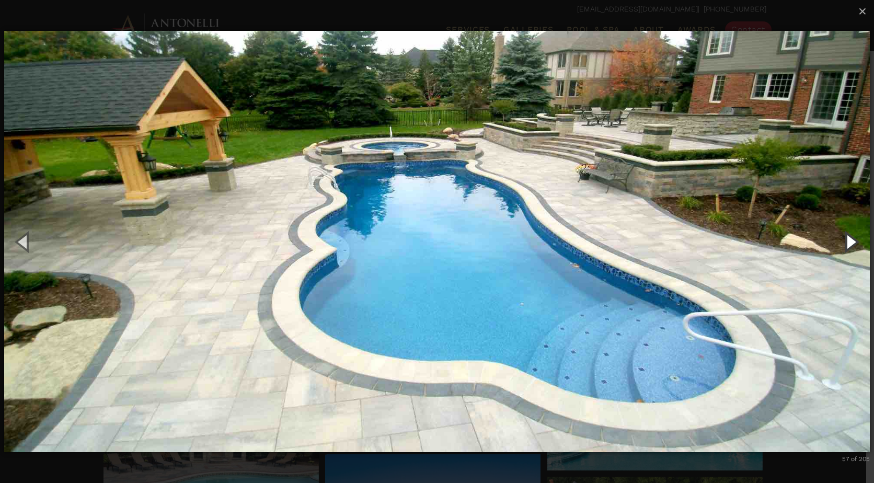
click at [858, 236] on button "Next (Right arrow key)" at bounding box center [850, 241] width 47 height 57
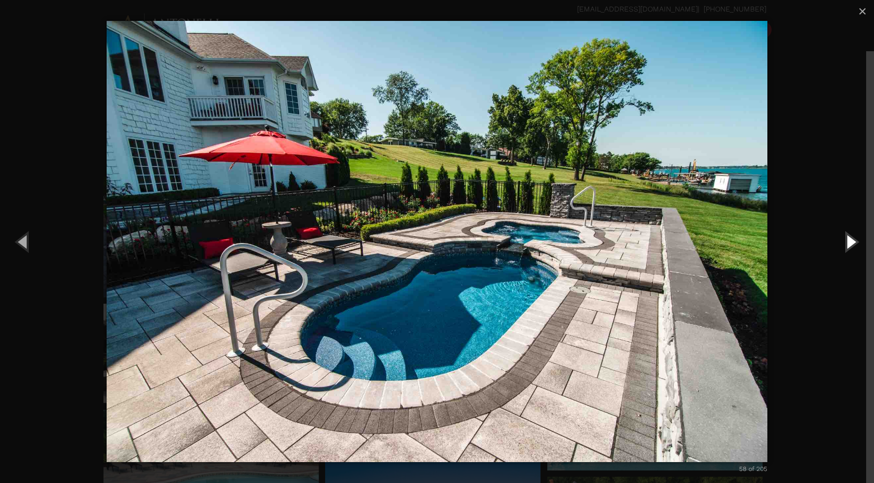
click at [858, 236] on button "Next (Right arrow key)" at bounding box center [850, 241] width 47 height 57
